Goal: Transaction & Acquisition: Purchase product/service

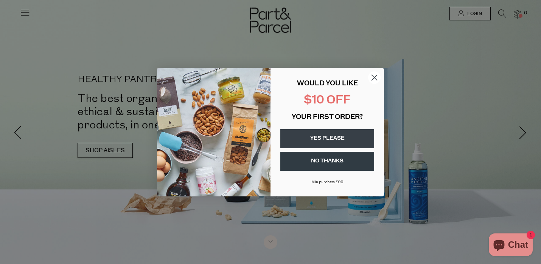
click at [374, 78] on icon "Close dialog" at bounding box center [374, 77] width 5 height 5
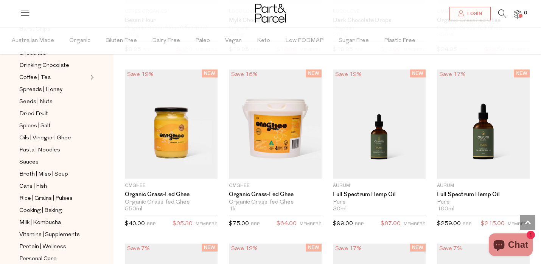
scroll to position [172, 0]
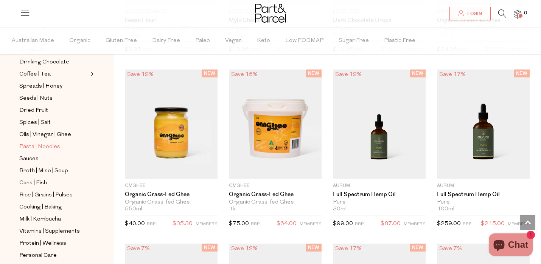
click at [37, 147] on span "Pasta | Noodles" at bounding box center [39, 147] width 41 height 9
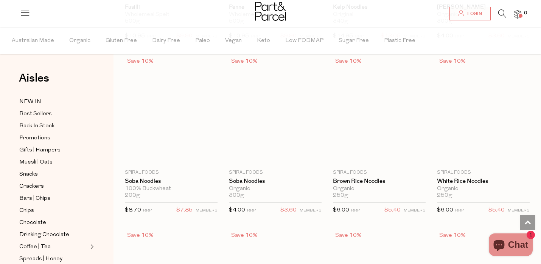
scroll to position [1620, 0]
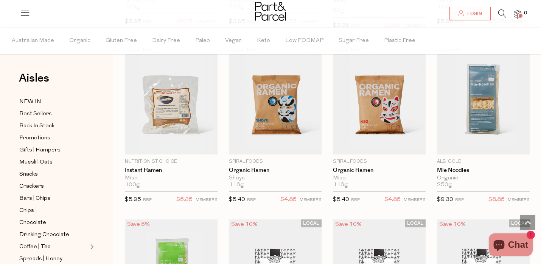
scroll to position [2163, 0]
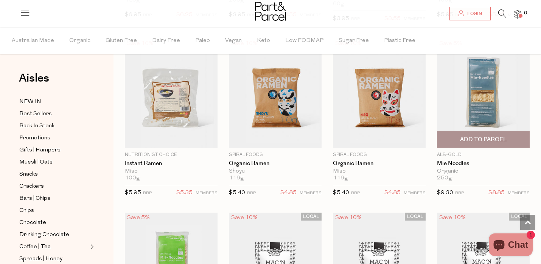
click at [473, 137] on span "Add To Parcel" at bounding box center [483, 140] width 47 height 8
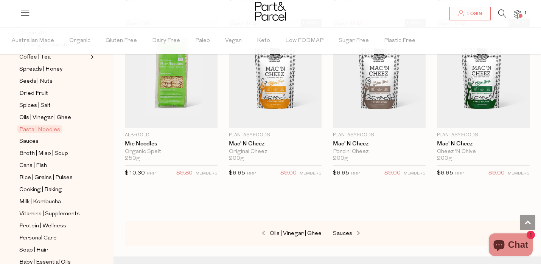
scroll to position [189, 0]
click at [35, 70] on span "Spreads | Honey" at bounding box center [40, 69] width 43 height 9
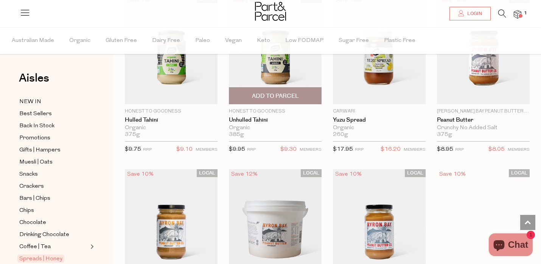
scroll to position [266, 0]
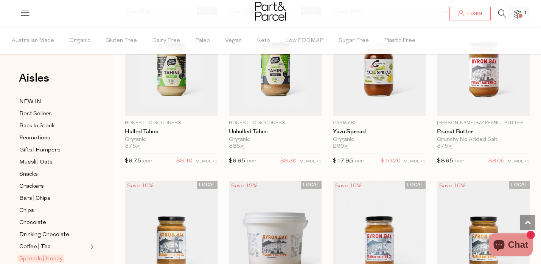
click at [500, 11] on icon at bounding box center [502, 13] width 8 height 8
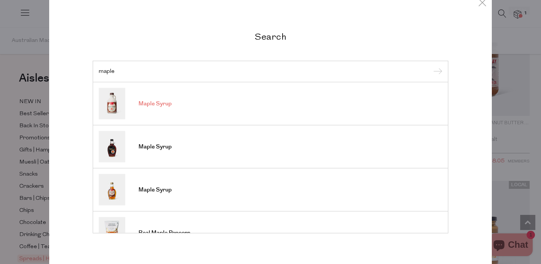
type input "maple"
click at [153, 99] on link "Maple Syrup" at bounding box center [270, 103] width 343 height 31
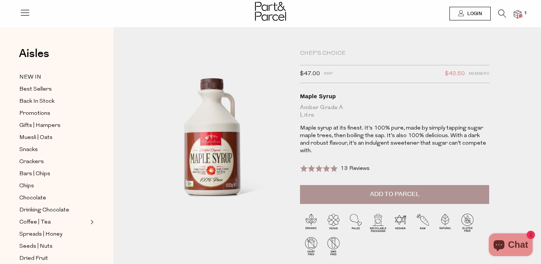
click at [399, 190] on span "Add to Parcel" at bounding box center [395, 194] width 50 height 9
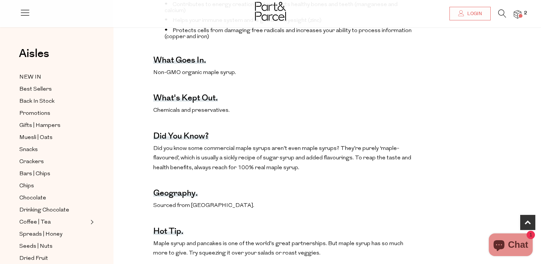
scroll to position [343, 0]
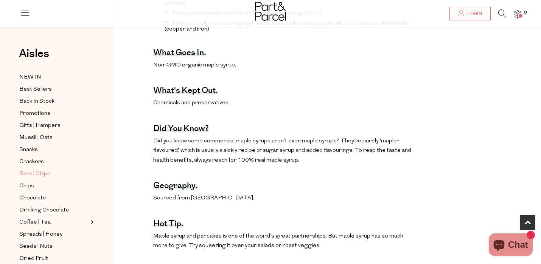
click at [29, 174] on span "Bars | Chips" at bounding box center [34, 174] width 31 height 9
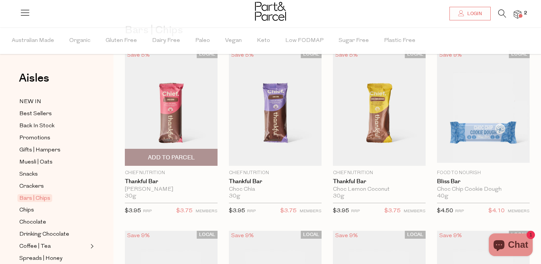
scroll to position [49, 0]
